Goal: Task Accomplishment & Management: Use online tool/utility

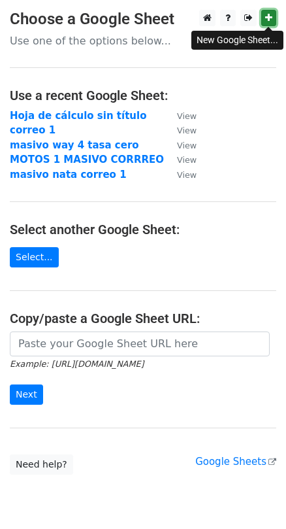
click at [266, 18] on icon at bounding box center [269, 17] width 7 height 9
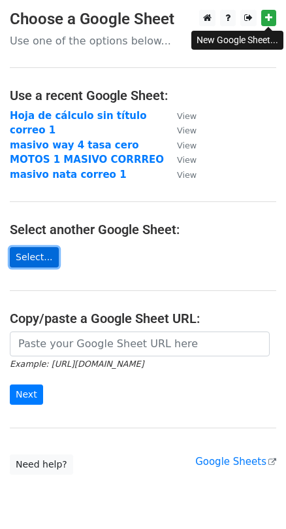
click at [39, 254] on link "Select..." at bounding box center [34, 257] width 49 height 20
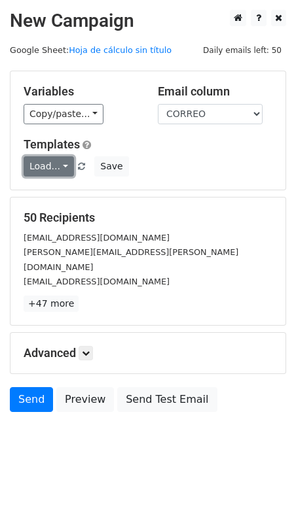
click at [60, 168] on link "Load..." at bounding box center [49, 166] width 50 height 20
click at [168, 150] on h5 "Templates" at bounding box center [148, 144] width 249 height 14
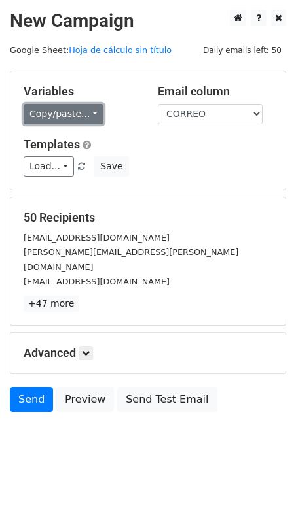
click at [82, 108] on link "Copy/paste..." at bounding box center [64, 114] width 80 height 20
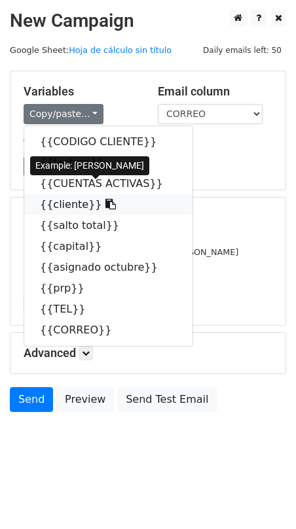
click at [52, 208] on link "{{cliente}}" at bounding box center [108, 204] width 168 height 21
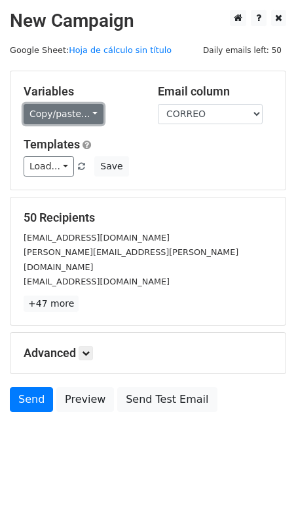
click at [54, 116] on link "Copy/paste..." at bounding box center [64, 114] width 80 height 20
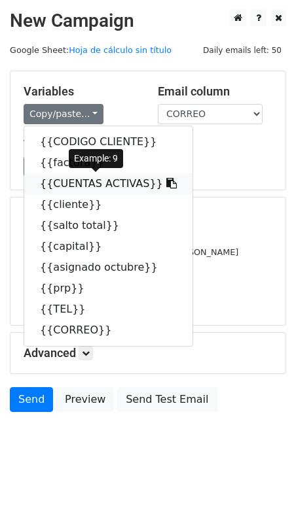
click at [59, 177] on link "{{CUENTAS ACTIVAS}}" at bounding box center [108, 183] width 168 height 21
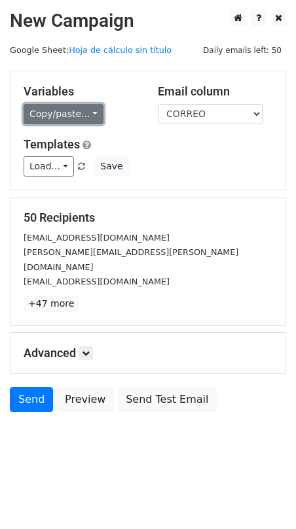
click at [71, 116] on link "Copy/paste..." at bounding box center [64, 114] width 80 height 20
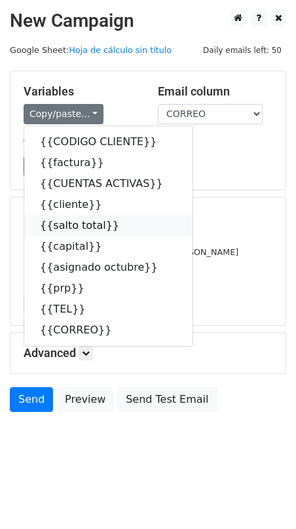
click at [89, 224] on link "{{salto total}}" at bounding box center [108, 225] width 168 height 21
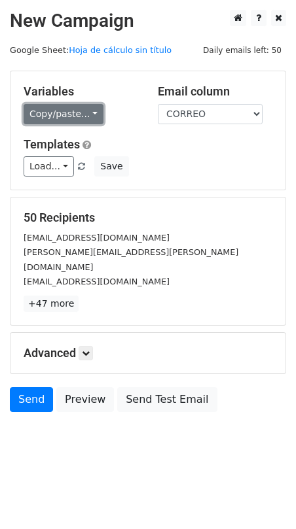
click at [61, 114] on link "Copy/paste..." at bounding box center [64, 114] width 80 height 20
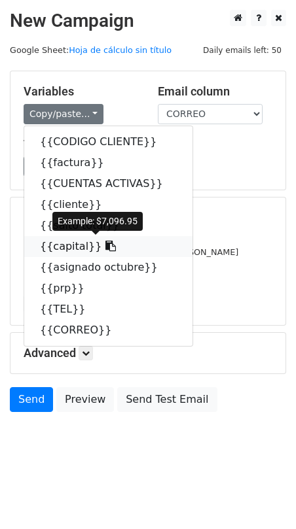
click at [65, 248] on link "{{capital}}" at bounding box center [108, 246] width 168 height 21
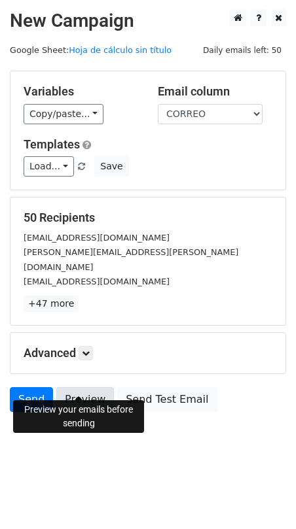
click at [78, 387] on link "Preview" at bounding box center [85, 399] width 58 height 25
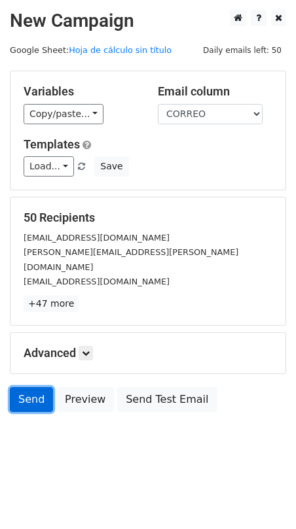
click at [40, 390] on link "Send" at bounding box center [31, 399] width 43 height 25
